Goal: Communication & Community: Share content

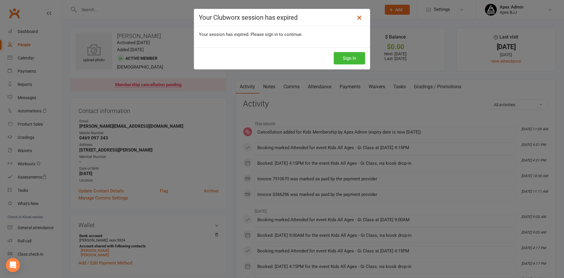
click at [358, 17] on icon at bounding box center [359, 17] width 7 height 7
click at [356, 19] on icon at bounding box center [359, 17] width 7 height 7
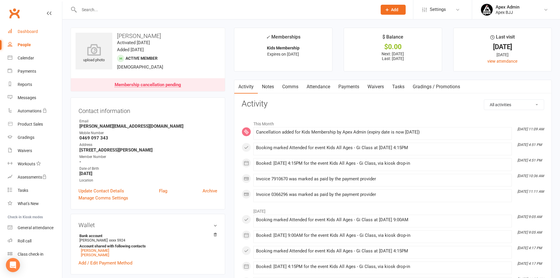
click at [26, 31] on div "Dashboard" at bounding box center [28, 31] width 20 height 5
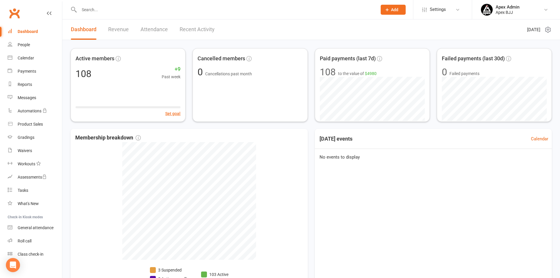
click at [117, 28] on link "Revenue" at bounding box center [118, 29] width 21 height 20
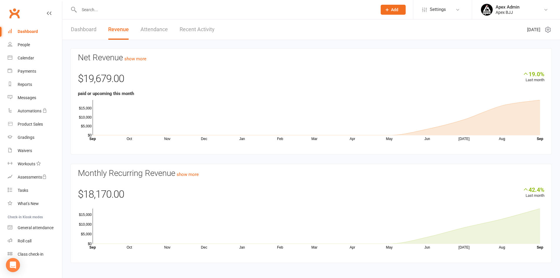
click at [86, 28] on link "Dashboard" at bounding box center [84, 29] width 26 height 20
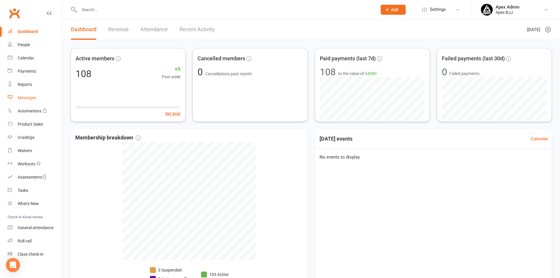
click at [24, 98] on div "Messages" at bounding box center [27, 97] width 19 height 5
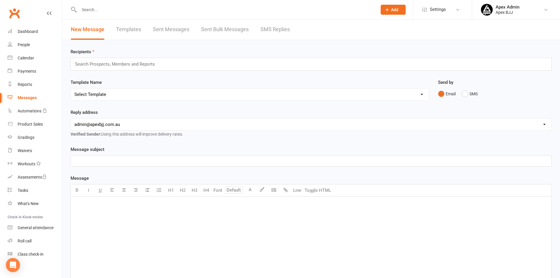
click at [128, 29] on link "Templates" at bounding box center [128, 29] width 25 height 20
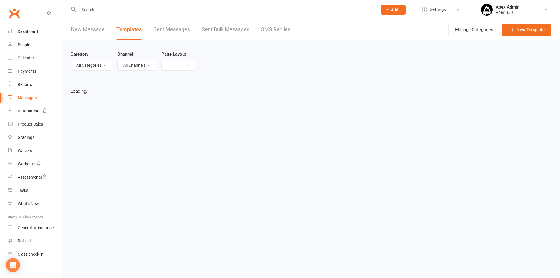
select select "grid"
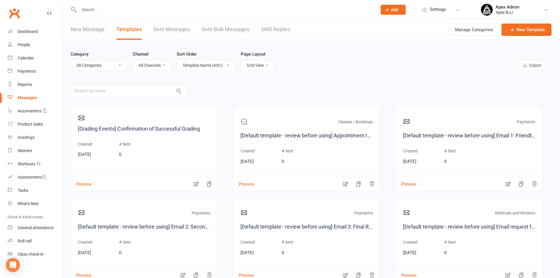
click at [93, 31] on link "New Message" at bounding box center [88, 29] width 34 height 20
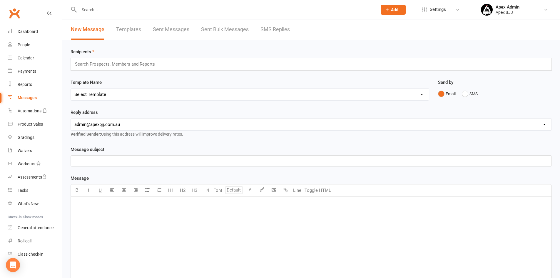
click at [398, 9] on button "Add" at bounding box center [393, 10] width 25 height 10
click at [396, 137] on link "Bulk message" at bounding box center [387, 138] width 52 height 14
click at [416, 91] on select "Select Template [SMS] [Default template - review before using] Appointment remi…" at bounding box center [250, 94] width 358 height 12
click at [167, 74] on div "Recipients Search Prospects, Members and Reports Template Name Select Template …" at bounding box center [310, 202] width 497 height 324
click at [124, 63] on input "text" at bounding box center [117, 64] width 86 height 8
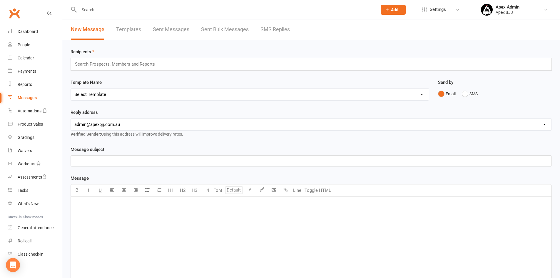
click at [130, 26] on link "Templates" at bounding box center [128, 29] width 25 height 20
select select "grid"
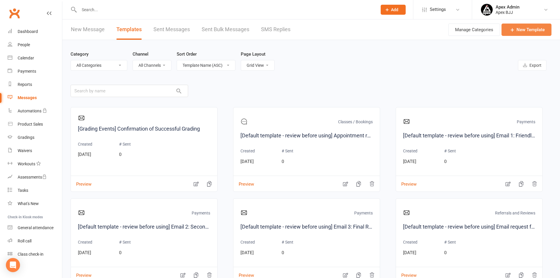
click at [521, 30] on link "New Template" at bounding box center [526, 30] width 50 height 12
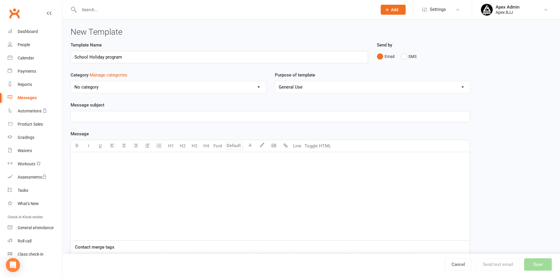
click at [105, 58] on input "School Holiday program" at bounding box center [219, 57] width 297 height 12
type input "School Holiday Program"
click at [247, 85] on select "No category Classes / Bookings Enquiries General Marketing Memberships Paid Tri…" at bounding box center [168, 87] width 195 height 12
click at [153, 67] on div "Template Name School Holiday Program" at bounding box center [219, 56] width 306 height 30
click at [340, 87] on select "General Use Grading Events" at bounding box center [372, 87] width 195 height 12
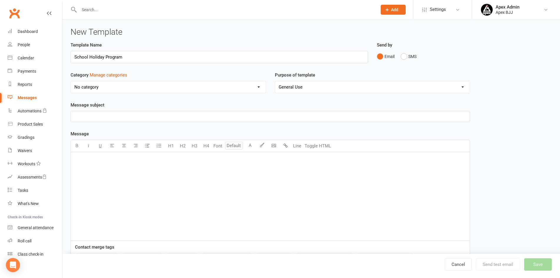
click at [545, 93] on div "Template Name School Holiday Program Send by Email SMS Category Manage categori…" at bounding box center [311, 206] width 490 height 330
click at [99, 117] on p "﻿" at bounding box center [270, 116] width 392 height 7
click at [74, 115] on div "School Holiday Program" at bounding box center [270, 116] width 399 height 11
click at [138, 116] on p "Apex School Holiday Program" at bounding box center [270, 116] width 392 height 7
drag, startPoint x: 134, startPoint y: 117, endPoint x: 188, endPoint y: 116, distance: 54.4
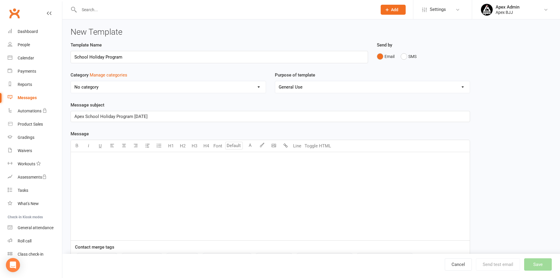
click at [174, 117] on p "Apex School Holiday Program [DATE]" at bounding box center [270, 116] width 392 height 7
click at [139, 161] on p "﻿" at bounding box center [270, 159] width 392 height 7
drag, startPoint x: 213, startPoint y: 179, endPoint x: 122, endPoint y: 180, distance: 91.7
click at [122, 180] on p "Firstly a huge thank you for being supportive and being such amazing" at bounding box center [270, 177] width 392 height 7
click at [101, 177] on span "Firstly a huge thank you for being supportive and being such amazing" at bounding box center [141, 177] width 135 height 5
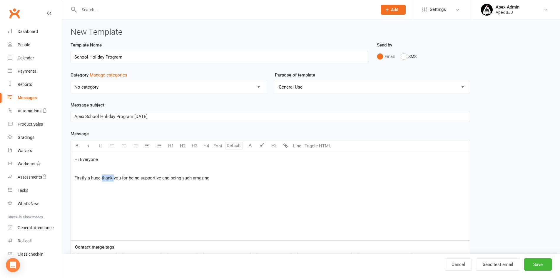
click at [101, 177] on span "Firstly a huge thank you for being supportive and being such amazing" at bounding box center [141, 177] width 135 height 5
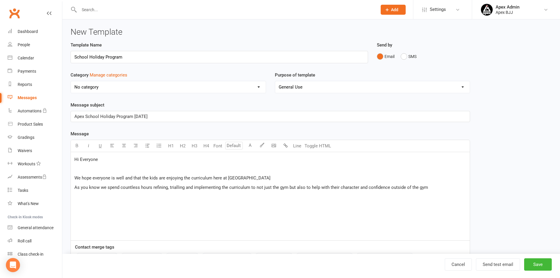
click at [251, 188] on span "As you know we spend countless hours refining, trialling and implementing the c…" at bounding box center [250, 187] width 353 height 5
click at [424, 186] on span "As you know we spend countless hours refining, trialling and implementing the c…" at bounding box center [250, 187] width 353 height 5
click at [432, 186] on p "As you know we spend countless hours refining, trialling and implementing the c…" at bounding box center [270, 187] width 392 height 7
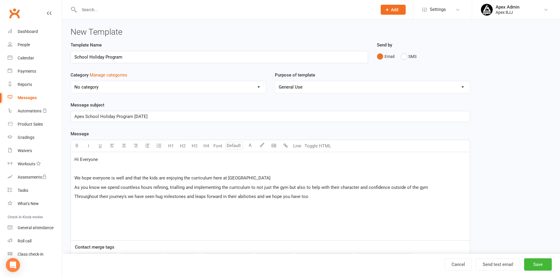
click at [246, 196] on span "Throuighout their journey's we have seen hug milestones and leaps forward in th…" at bounding box center [191, 196] width 234 height 5
click at [315, 195] on p "Throuighout their journey's we have seen hug milestones and leaps forward in th…" at bounding box center [270, 196] width 392 height 7
click at [87, 196] on span "Throuighout their journey's we have seen hug milestones and leaps forward in th…" at bounding box center [189, 196] width 231 height 5
click at [198, 180] on span "We hope everyone is well and that the kids are enjoying the curriculum here at …" at bounding box center [172, 177] width 196 height 5
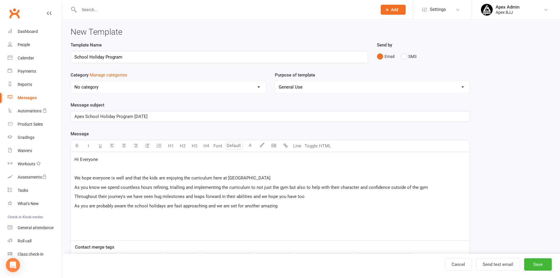
click at [237, 178] on span "We hope everyone is well and that the kids are enjoying the curriculum here at …" at bounding box center [172, 177] width 196 height 5
click at [427, 188] on p "As you know we spend countless hours refining, trialling and implementing the c…" at bounding box center [270, 187] width 392 height 7
drag, startPoint x: 429, startPoint y: 188, endPoint x: 389, endPoint y: 186, distance: 40.0
click at [389, 186] on p "As you know we spend countless hours refining, trialling and implementing the c…" at bounding box center [270, 187] width 392 height 7
click at [161, 195] on span "Throughout their journey's we have seen hug milestones and leaps forward in the…" at bounding box center [189, 196] width 230 height 5
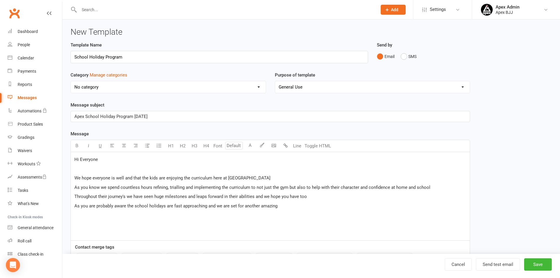
click at [157, 196] on span "Throughout their journey's we have seen huge milestones and leaps forward in th…" at bounding box center [190, 196] width 232 height 5
click at [177, 194] on span "Throughout their journey's we have seen milestones and leaps forward in their a…" at bounding box center [185, 196] width 222 height 5
click at [202, 196] on span "Throughout their journey's we have seen milestones reached and leaps forward in…" at bounding box center [193, 196] width 239 height 5
click at [330, 197] on p "Throughout their journey's we have seen milestones reached and major leaps forw…" at bounding box center [270, 196] width 392 height 7
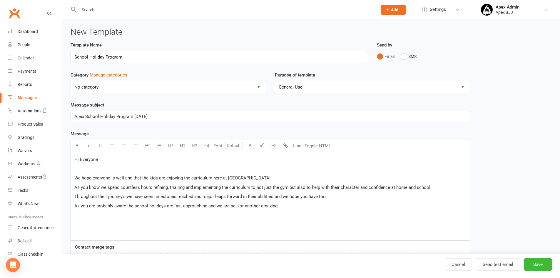
click at [274, 195] on span "Throughout their journey's we have seen milestones reached and major leaps forw…" at bounding box center [199, 196] width 251 height 5
click at [358, 197] on p "Throughout their journey's we have seen milestones reached and major leaps forw…" at bounding box center [270, 196] width 392 height 7
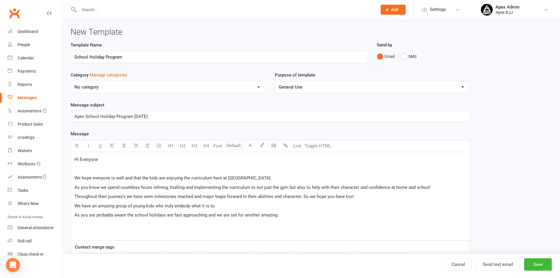
drag, startPoint x: 219, startPoint y: 206, endPoint x: 175, endPoint y: 205, distance: 43.5
click at [175, 205] on p "We have an amazing group of young kids who truly embody what it is to" at bounding box center [270, 205] width 392 height 7
click at [114, 216] on span "As you are probably aware the school holidays are fast approaching and we are s…" at bounding box center [175, 214] width 203 height 5
drag, startPoint x: 257, startPoint y: 202, endPoint x: 279, endPoint y: 202, distance: 22.0
click at [257, 202] on div "Hi Everyone ﻿ We hope everyone is well and that the kids are enjoying the curri…" at bounding box center [270, 196] width 399 height 88
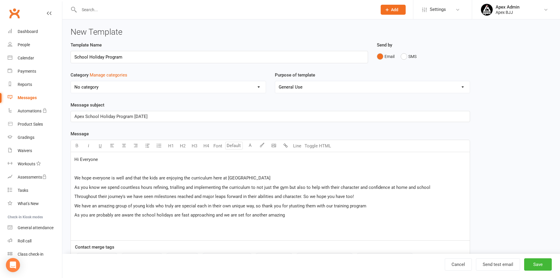
click at [290, 208] on span "We have an amazing group of young kids who truly are special each in their own …" at bounding box center [220, 205] width 292 height 5
click at [368, 207] on p "We have an amazing group of young kids who truly are special each in their own …" at bounding box center [270, 205] width 392 height 7
click at [74, 215] on div "Hi Everyone ﻿ We hope everyone is well and that the kids are enjoying the curri…" at bounding box center [270, 196] width 399 height 88
click at [293, 214] on p "As you are probably are aware the school holidays are fast approaching and we a…" at bounding box center [270, 214] width 392 height 7
drag, startPoint x: 123, startPoint y: 223, endPoint x: 174, endPoint y: 223, distance: 50.8
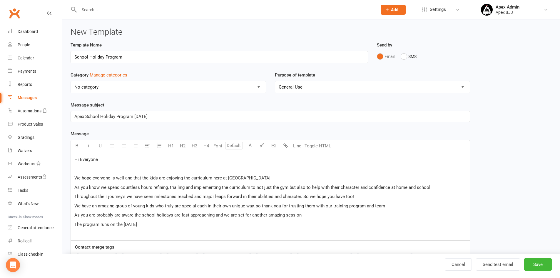
click at [174, 223] on p "The program runs on the [DATE]" at bounding box center [270, 224] width 392 height 7
click at [76, 146] on icon "button" at bounding box center [77, 145] width 4 height 4
click at [199, 226] on p "The program runs on the [DATE]" at bounding box center [270, 224] width 392 height 7
click at [186, 222] on p "The program runs on the [DATE]" at bounding box center [270, 224] width 392 height 7
click at [166, 225] on span "[DATE] at 9:am-12:pm" at bounding box center [144, 224] width 43 height 5
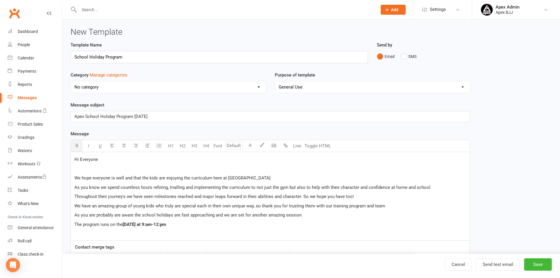
click at [166, 225] on span "[DATE] at 9:am-12:pm" at bounding box center [144, 224] width 43 height 5
click at [79, 145] on icon "button" at bounding box center [77, 145] width 4 height 4
click at [213, 225] on p "The program runs on the [DATE] at 9:am-12:pm" at bounding box center [270, 224] width 392 height 7
click at [164, 223] on span "9:am-12:pm" at bounding box center [151, 224] width 24 height 5
click at [139, 224] on span "at" at bounding box center [137, 224] width 4 height 5
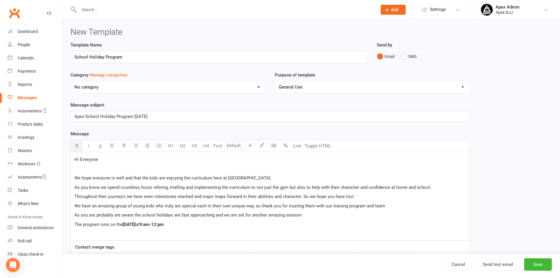
drag, startPoint x: 205, startPoint y: 223, endPoint x: 217, endPoint y: 223, distance: 12.6
click at [205, 223] on p "The program runs on the [DATE] at 9:am-12:pm" at bounding box center [270, 224] width 392 height 7
click at [139, 223] on span "at" at bounding box center [137, 224] width 4 height 5
click at [213, 224] on p "The program runs on the [DATE] from 9:am-12:pm" at bounding box center [270, 224] width 392 height 7
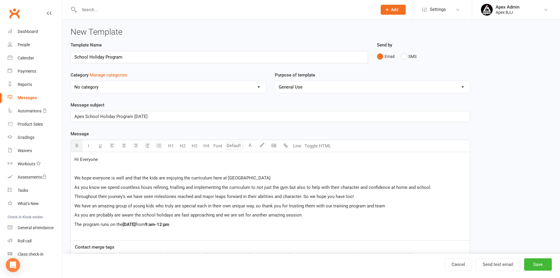
click at [169, 224] on span "9:am-12:pm" at bounding box center [157, 224] width 24 height 5
click at [169, 226] on span "9:am-12:pm" at bounding box center [157, 224] width 24 height 5
click at [175, 224] on span "9:00am-12:pm" at bounding box center [160, 224] width 30 height 5
drag, startPoint x: 226, startPoint y: 221, endPoint x: 230, endPoint y: 226, distance: 6.0
click at [226, 222] on p "The program runs on the [DATE] from 9:00am-12:00pm" at bounding box center [270, 224] width 392 height 7
